Goal: Task Accomplishment & Management: Use online tool/utility

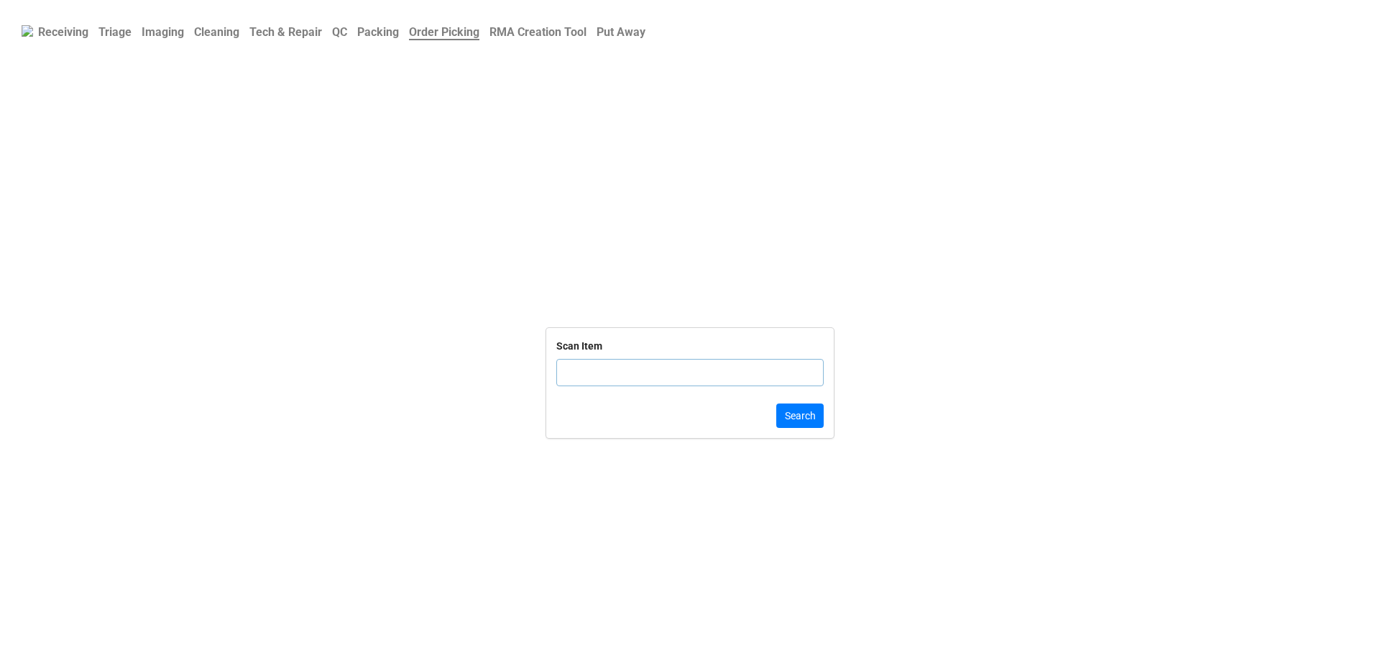
click at [701, 380] on input "text" at bounding box center [689, 372] width 267 height 27
click button "Search" at bounding box center [799, 415] width 47 height 24
click at [592, 383] on input "text" at bounding box center [689, 372] width 267 height 27
click button "Search" at bounding box center [799, 415] width 47 height 24
click at [599, 364] on input "text" at bounding box center [689, 365] width 267 height 27
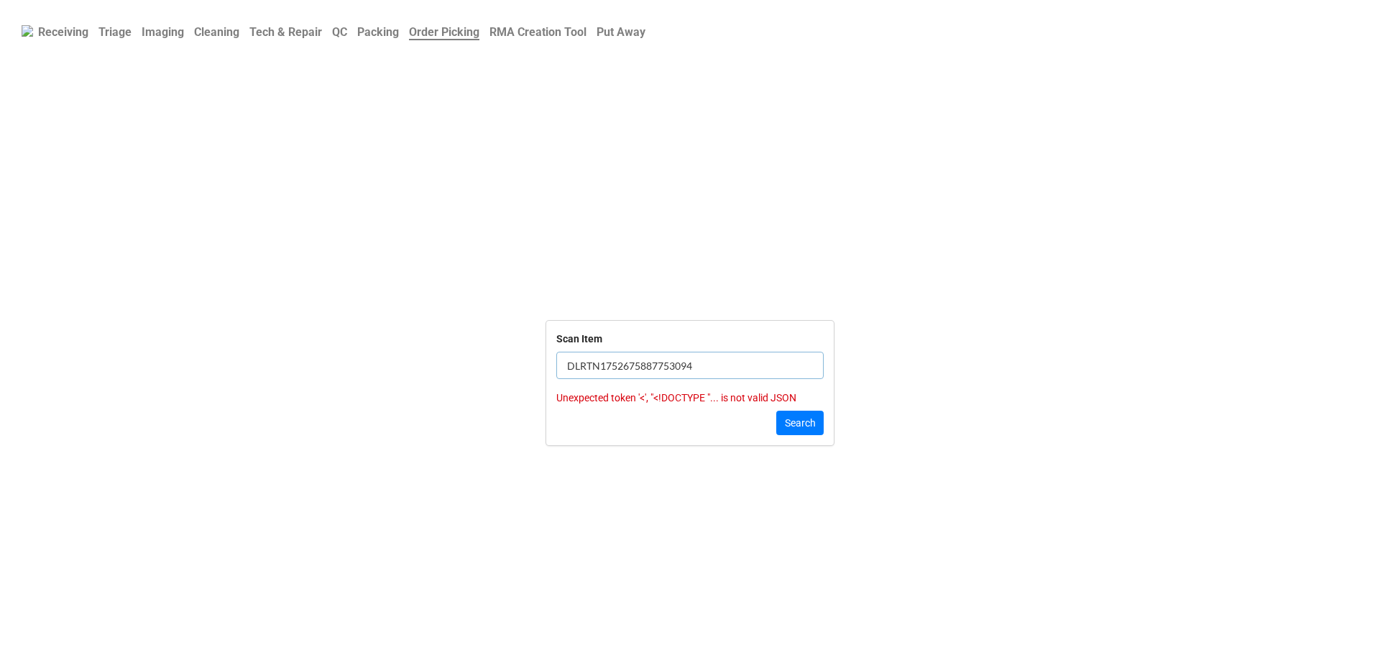
click button "Search" at bounding box center [799, 422] width 47 height 24
click at [109, 39] on b "Triage" at bounding box center [114, 32] width 33 height 14
click at [471, 41] on link "Order Picking" at bounding box center [444, 32] width 81 height 28
click at [600, 365] on input "text" at bounding box center [689, 372] width 267 height 27
click button "Search" at bounding box center [799, 415] width 47 height 24
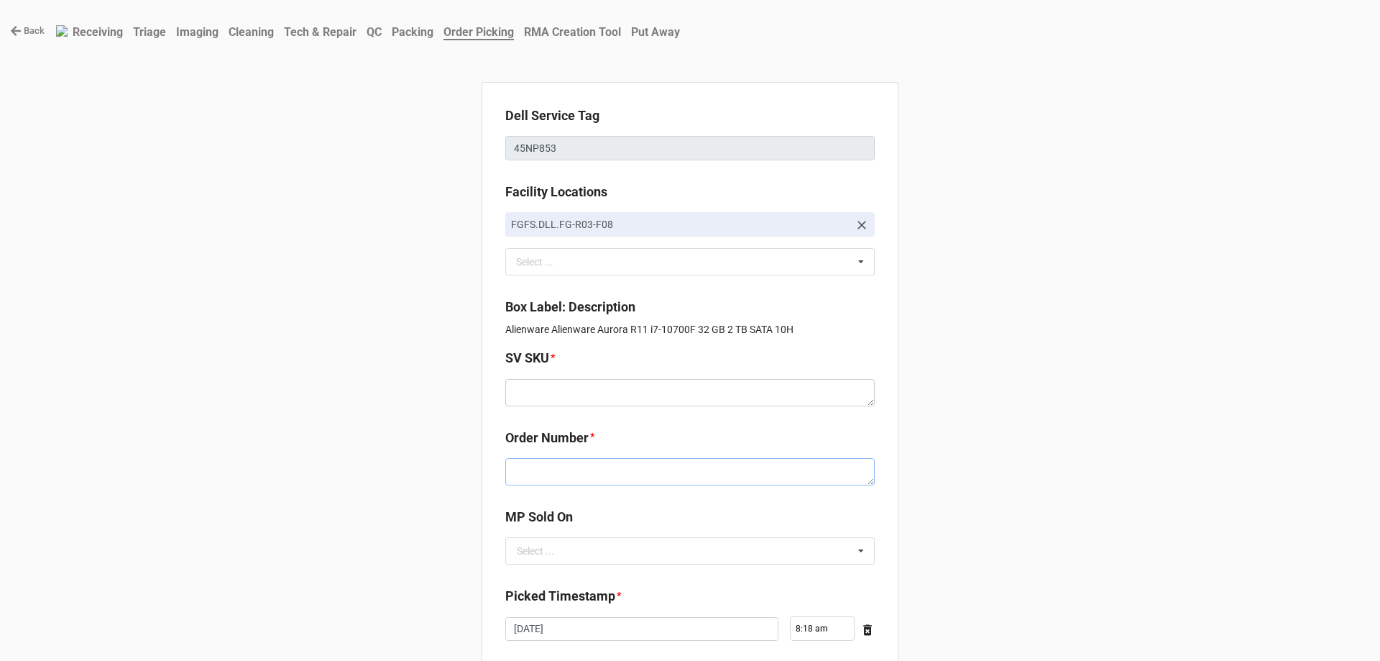
click at [568, 475] on textarea at bounding box center [689, 471] width 369 height 27
paste textarea "5034210"
type textarea "x"
type textarea "5034210"
click at [593, 395] on textarea at bounding box center [689, 392] width 369 height 27
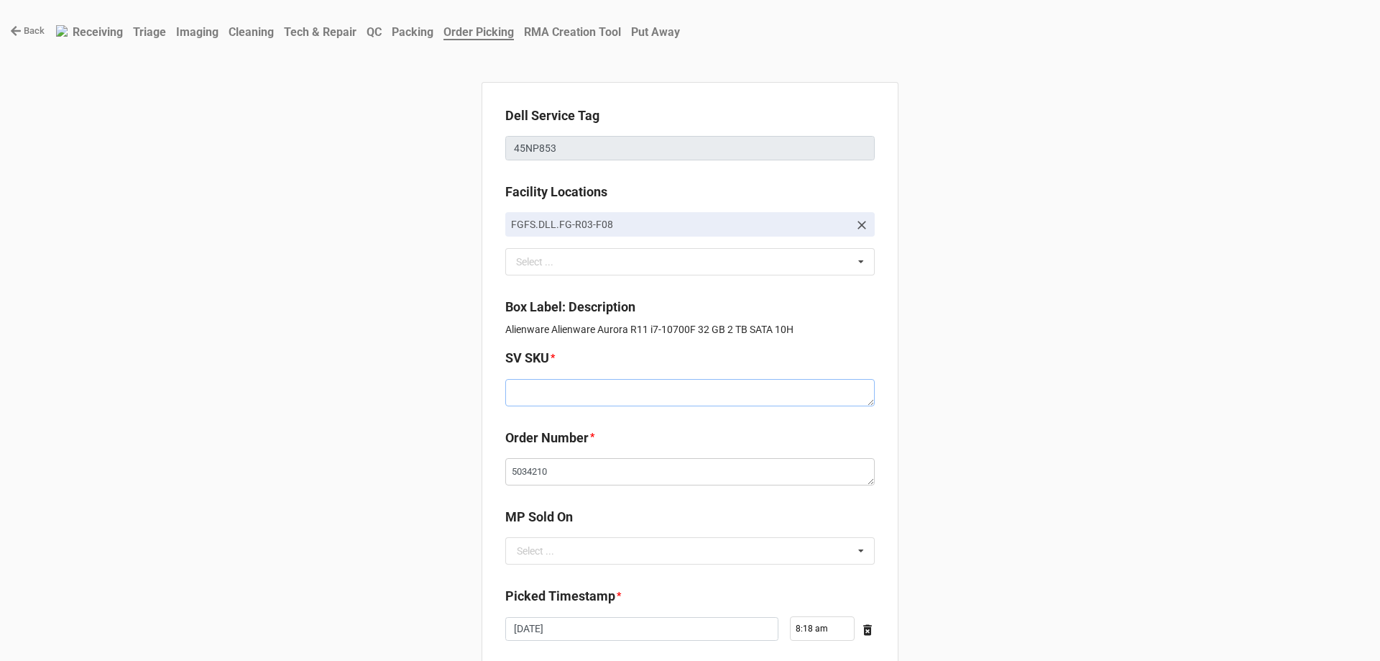
paste textarea "E.AUR11.W10H.10700F.2TBH1TBS32G.G206S.XX1.WH.BxxW"
type textarea "x"
type textarea "E.AUR11.W10H.10700F.2TBH1TBS32G.G206S.XX1.WH.BxxW"
click at [566, 541] on input "text" at bounding box center [691, 551] width 368 height 26
click at [563, 569] on div "D2C" at bounding box center [690, 577] width 368 height 27
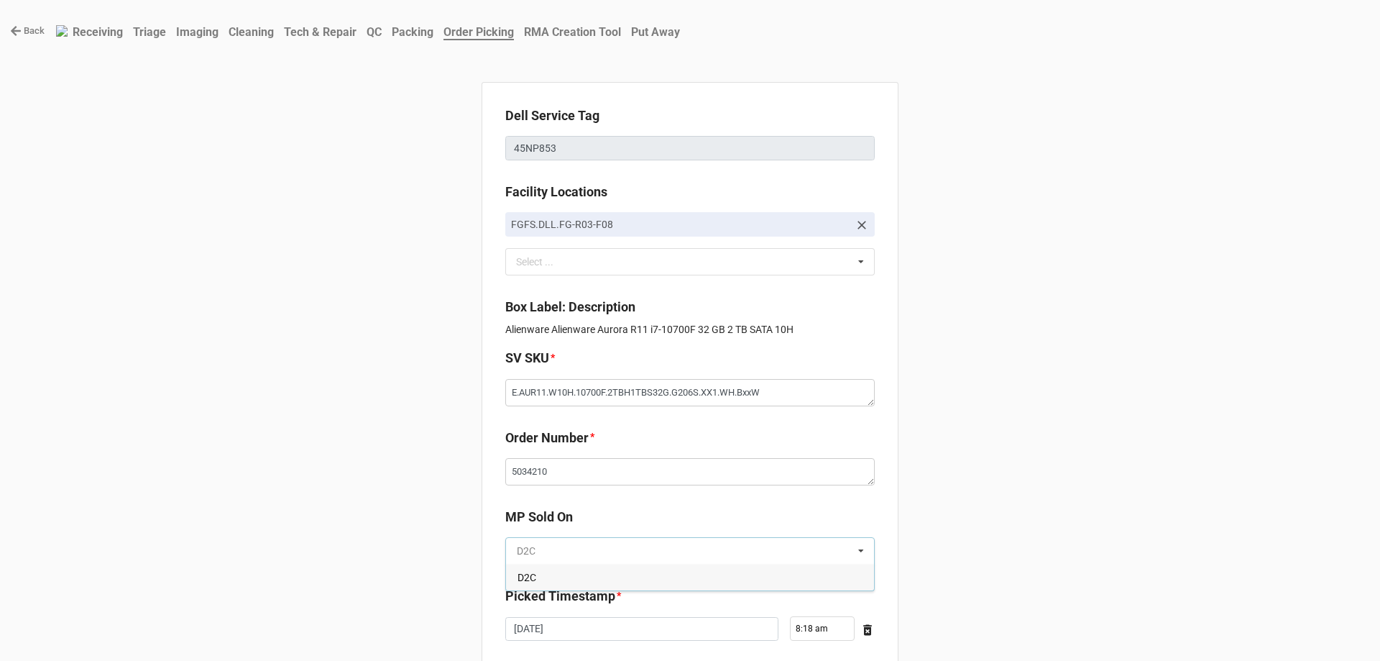
type textarea "x"
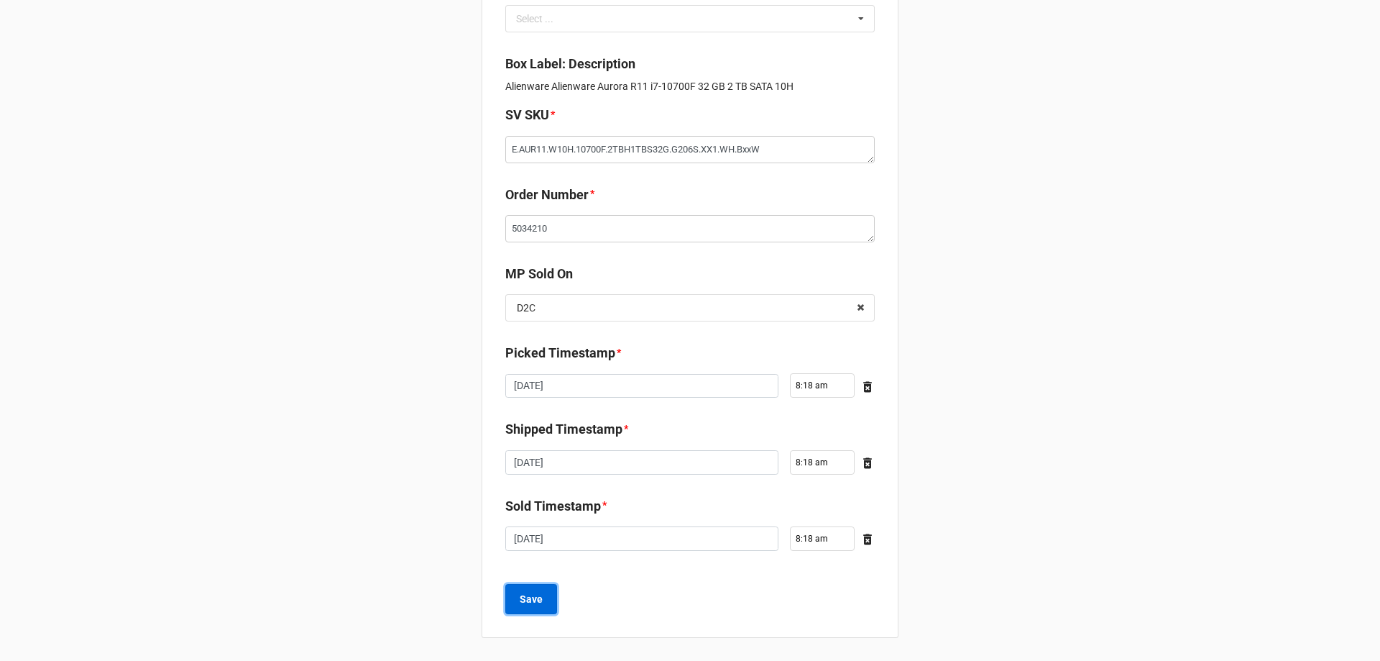
click at [543, 597] on button "Save" at bounding box center [531, 599] width 52 height 30
